Goal: Information Seeking & Learning: Understand process/instructions

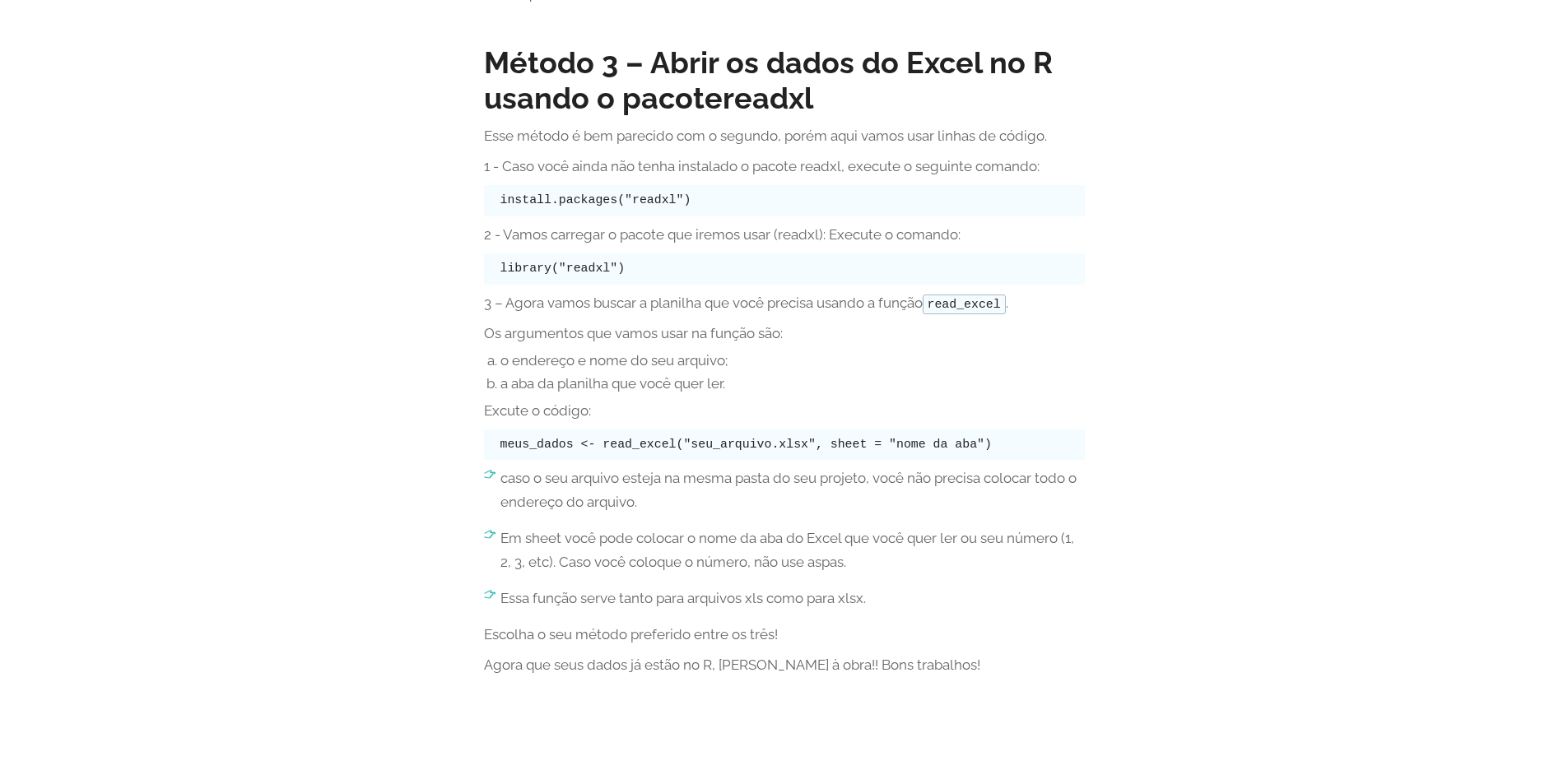
scroll to position [1974, 0]
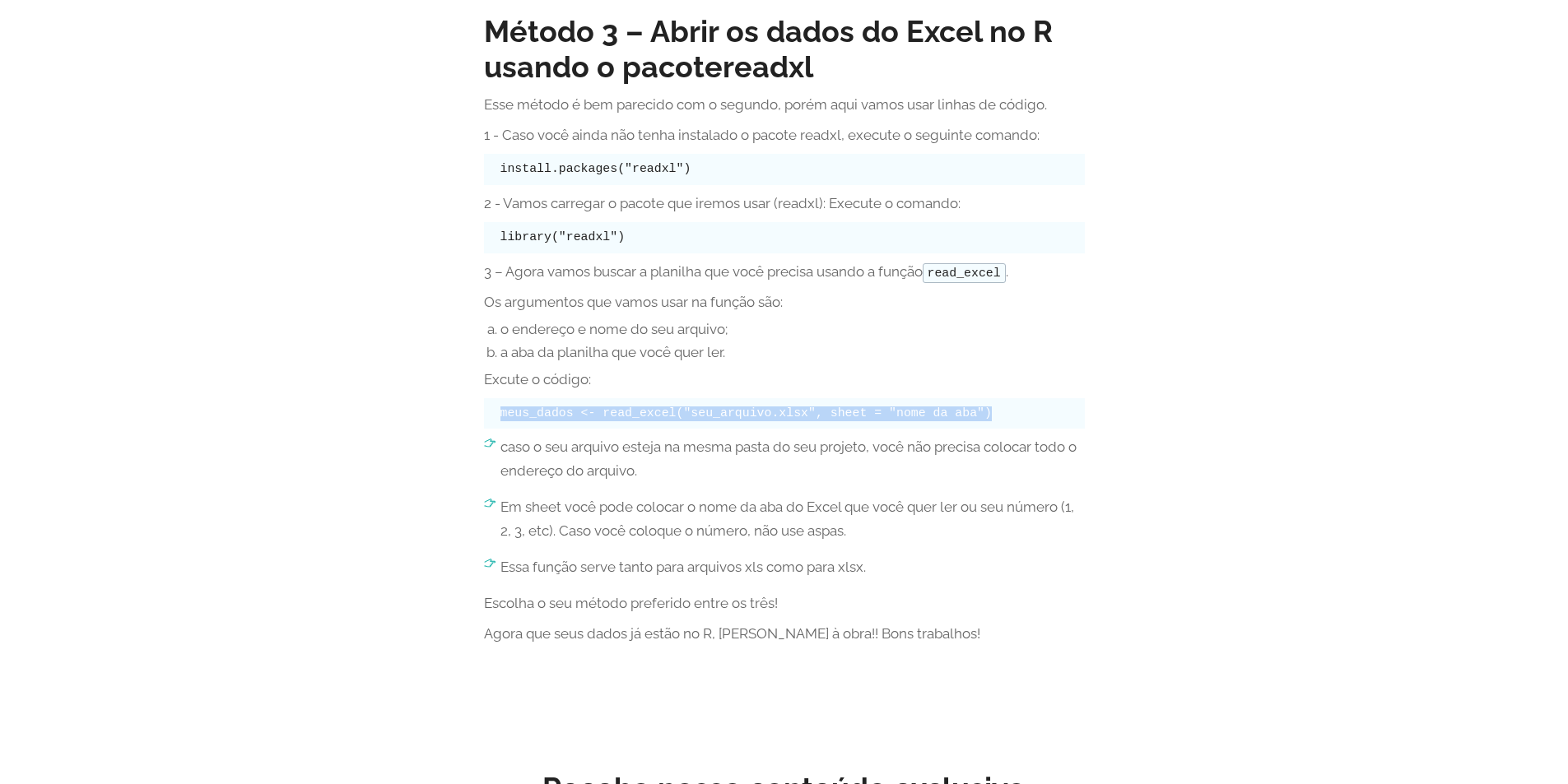
drag, startPoint x: 949, startPoint y: 412, endPoint x: 500, endPoint y: 412, distance: 449.0
click at [500, 412] on code "meus_dados <- read_excel("seu_arquivo.xlsx", sheet = "nome da aba")" at bounding box center [745, 412] width 492 height 13
copy code "meus_dados <- read_excel("seu_arquivo.xlsx", sheet = "nome da aba")"
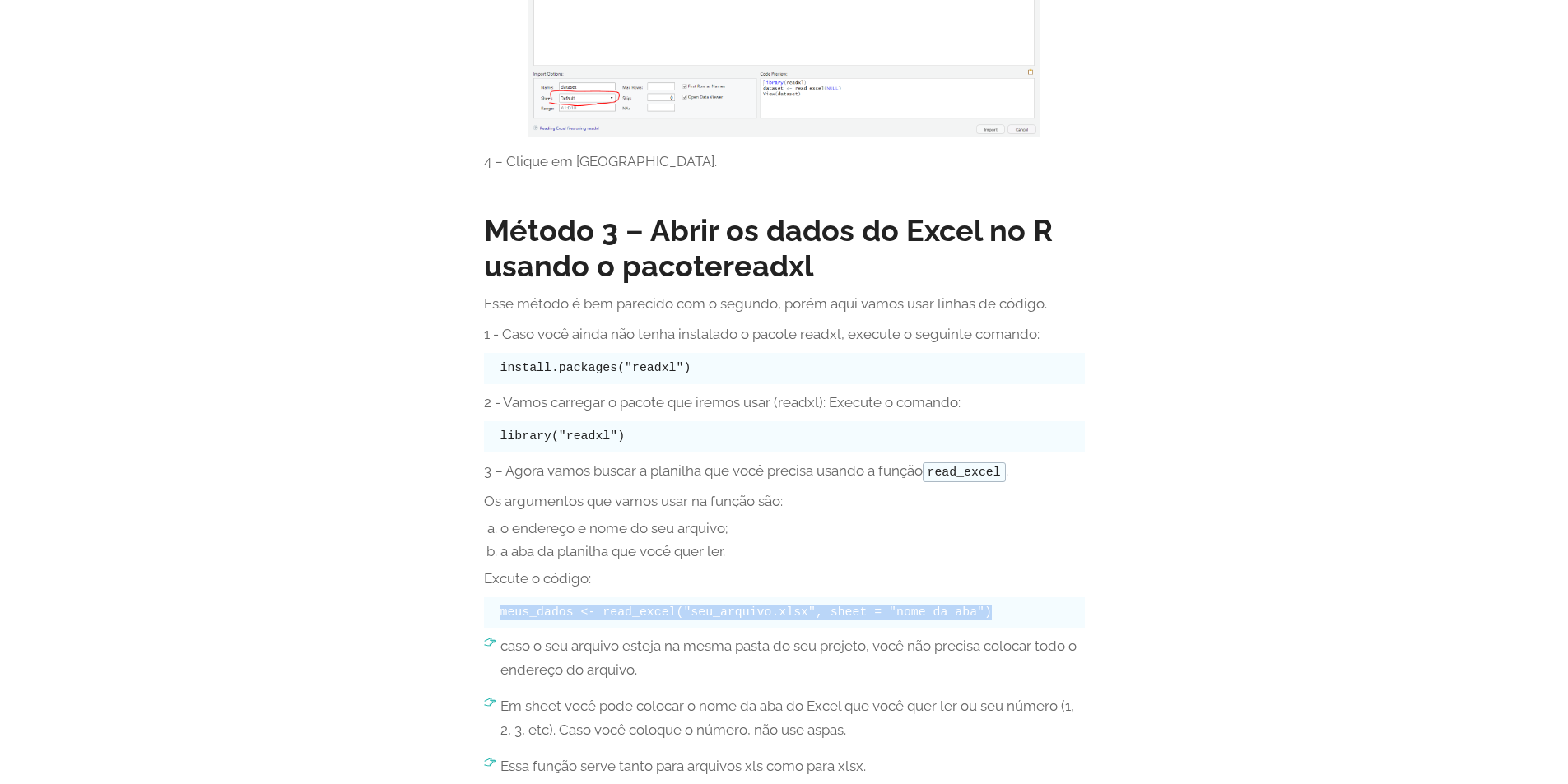
scroll to position [1772, 0]
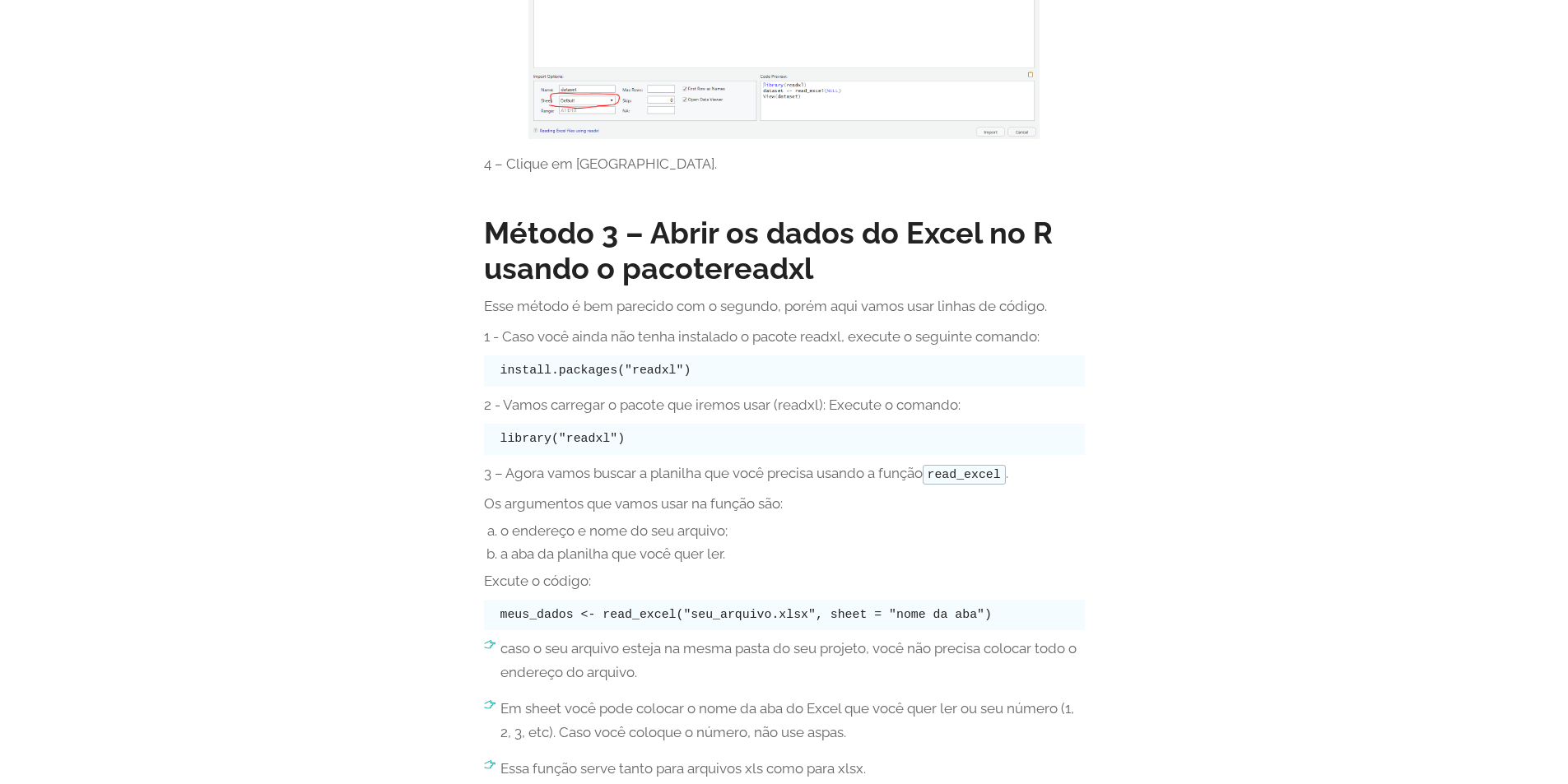
click at [640, 555] on li "a aba da planilha que você quer ler." at bounding box center [792, 554] width 585 height 17
drag, startPoint x: 500, startPoint y: 614, endPoint x: 966, endPoint y: 617, distance: 466.0
click at [966, 617] on pre "meus_dados <- read_excel("seu_arquivo.xlsx", sheet = "nome da aba")" at bounding box center [784, 616] width 600 height 32
copy code "meus_dados <- read_excel("seu_arquivo.xlsx", sheet = "nome da aba")"
click at [648, 595] on div "Método 3 – Abrir os dados do Excel no R usando o pacote readxl Esse método é be…" at bounding box center [784, 535] width 600 height 665
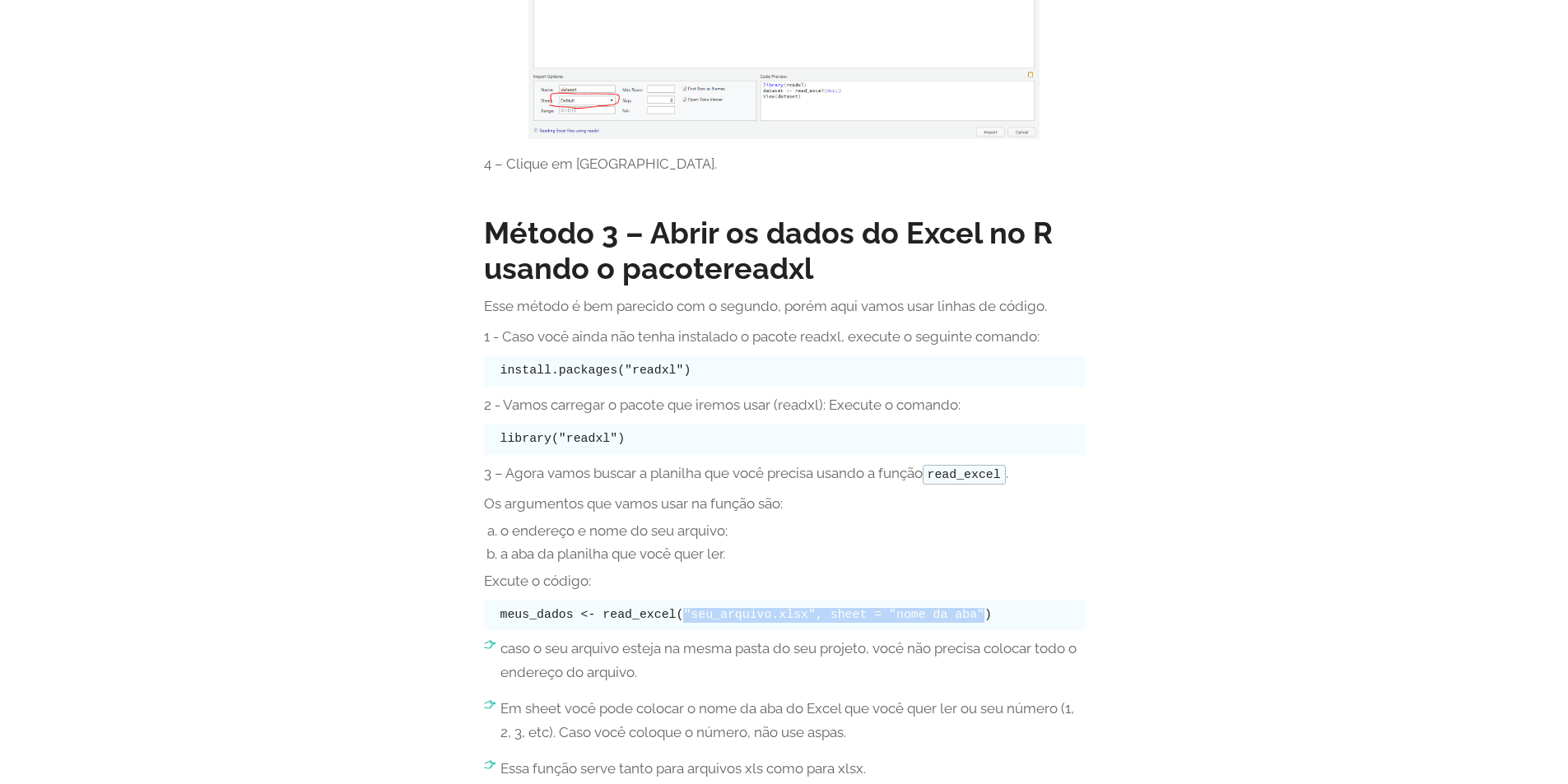
drag, startPoint x: 669, startPoint y: 613, endPoint x: 940, endPoint y: 619, distance: 271.1
click at [944, 617] on code "meus_dados <- read_excel("seu_arquivo.xlsx", sheet = "nome da aba")" at bounding box center [745, 614] width 492 height 13
copy code ""seu_arquivo.xlsx", sheet = "nome da aba""
click at [771, 628] on pre "meus_dados <- read_excel("seu_arquivo.xlsx", sheet = "nome da aba")" at bounding box center [784, 616] width 600 height 32
drag, startPoint x: 500, startPoint y: 613, endPoint x: 951, endPoint y: 612, distance: 451.0
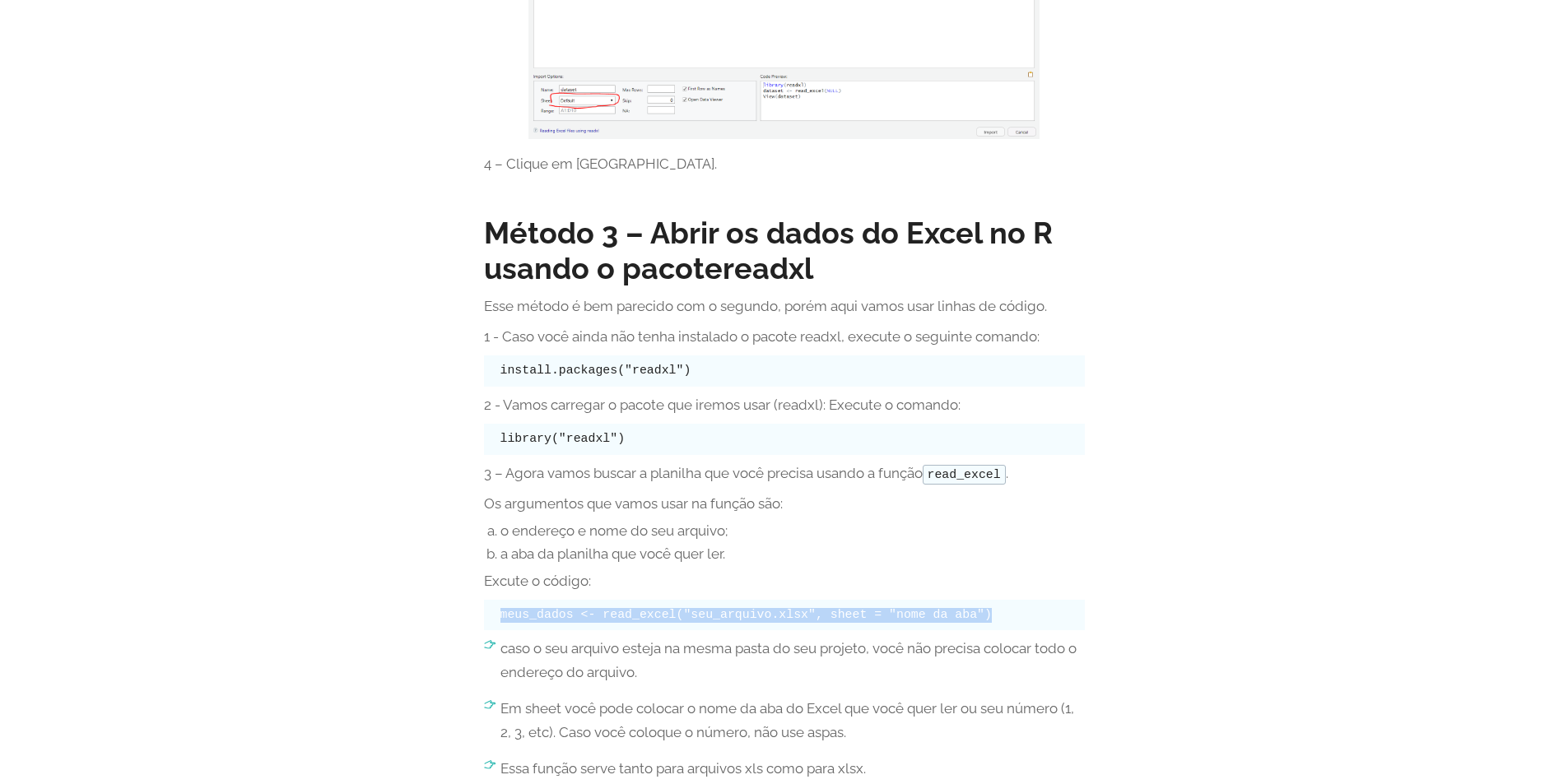
click at [951, 612] on pre "meus_dados <- read_excel("seu_arquivo.xlsx", sheet = "nome da aba")" at bounding box center [784, 616] width 600 height 32
copy code "meus_dados <- read_excel("seu_arquivo.xlsx", sheet = "nome da aba")"
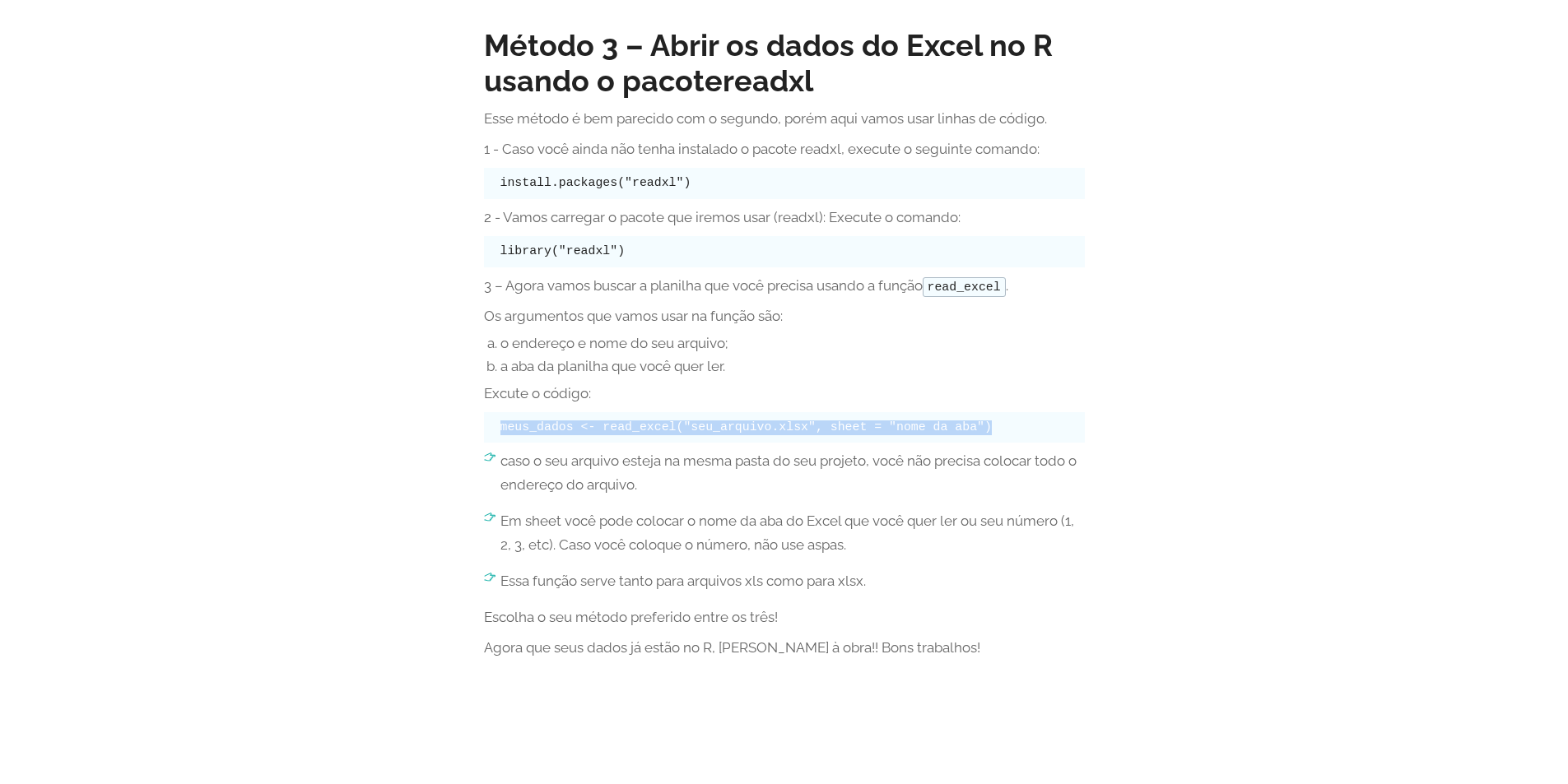
scroll to position [1993, 0]
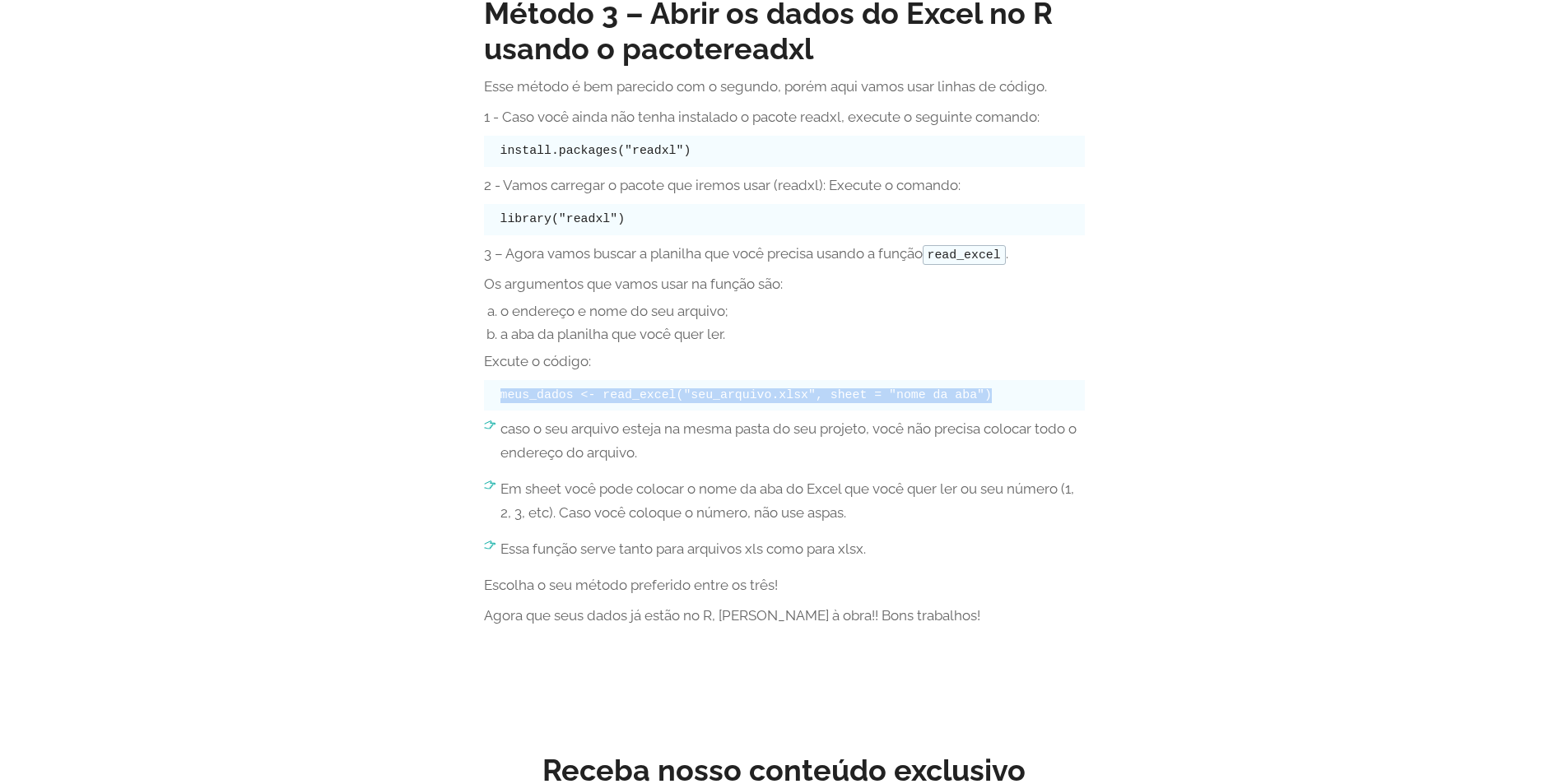
copy code "meus_dados <- read_excel("seu_arquivo.xlsx", sheet = "nome da aba")"
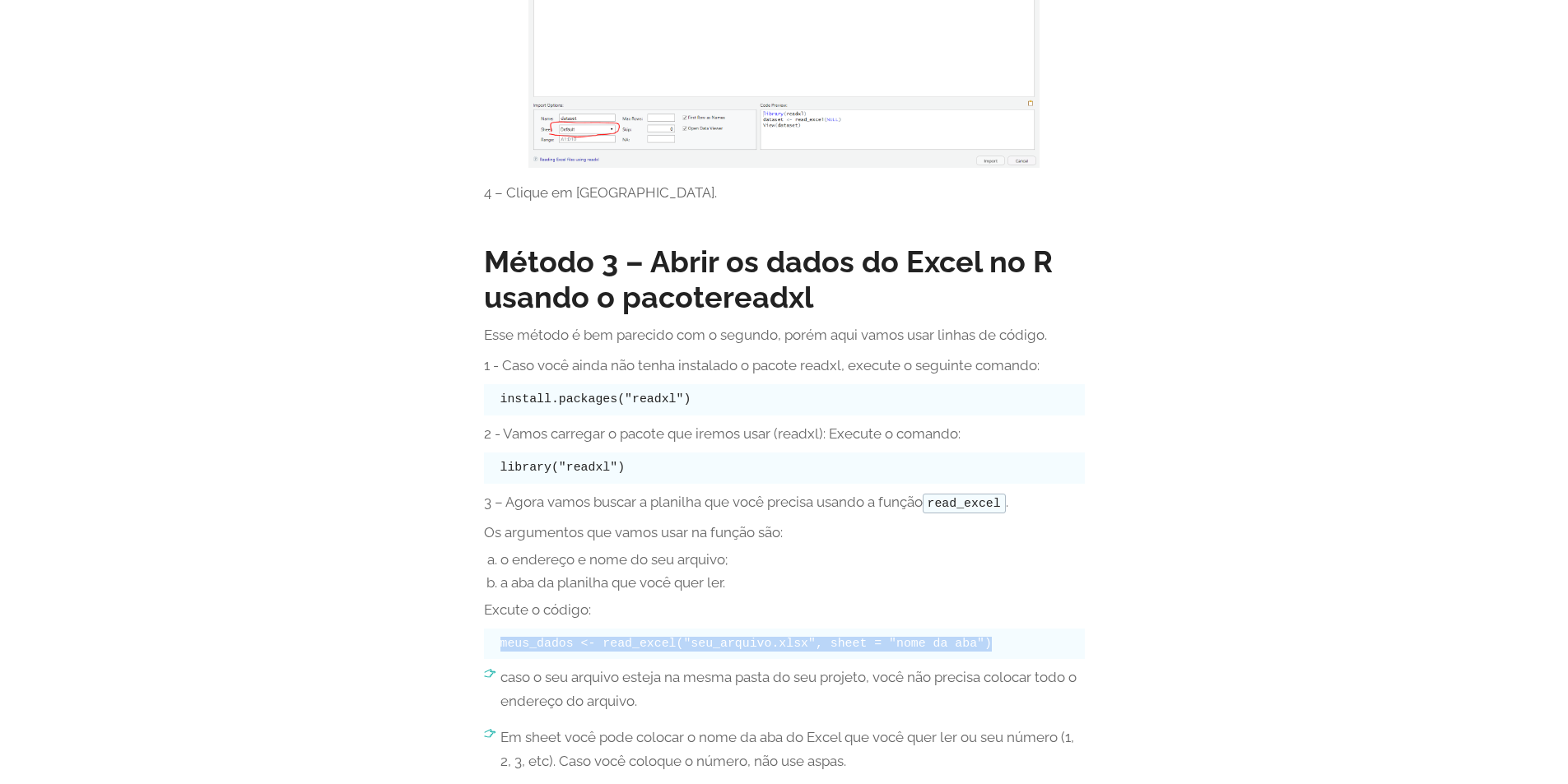
scroll to position [1772, 0]
